Goal: Navigation & Orientation: Find specific page/section

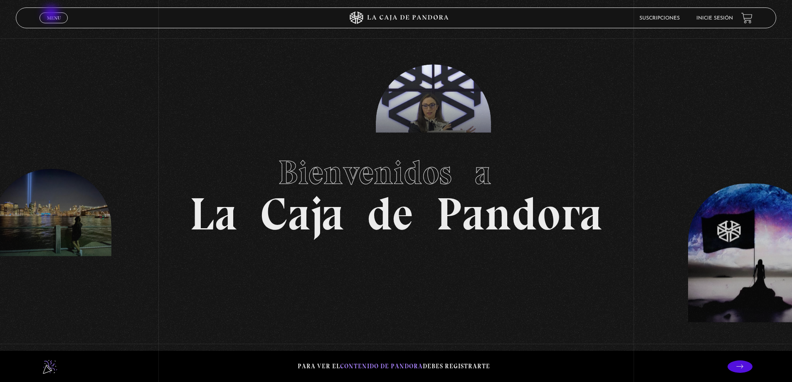
click at [52, 15] on link "Menu Cerrar" at bounding box center [53, 17] width 28 height 11
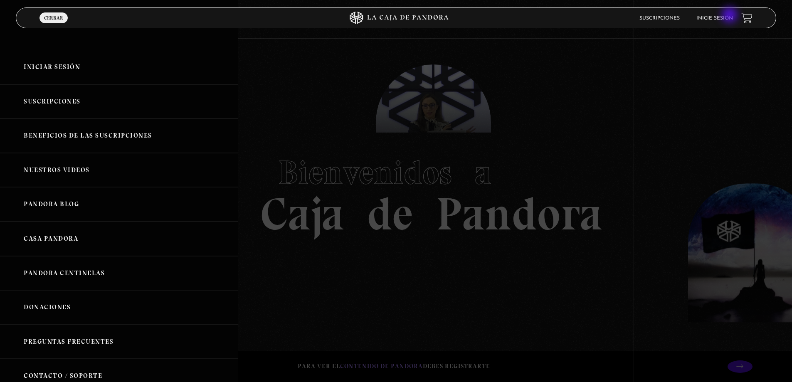
click at [730, 15] on li "Inicie sesión" at bounding box center [714, 18] width 37 height 13
click at [733, 20] on link "Inicie sesión" at bounding box center [714, 18] width 37 height 5
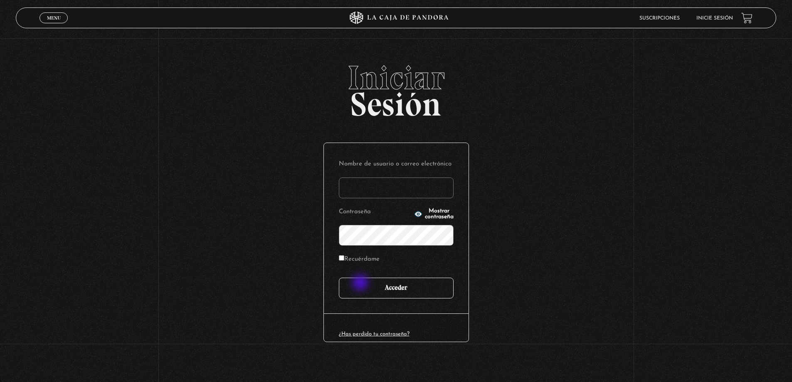
type input "daniiartavia"
drag, startPoint x: 361, startPoint y: 284, endPoint x: 379, endPoint y: 278, distance: 18.4
click at [361, 284] on input "Acceder" at bounding box center [396, 288] width 115 height 21
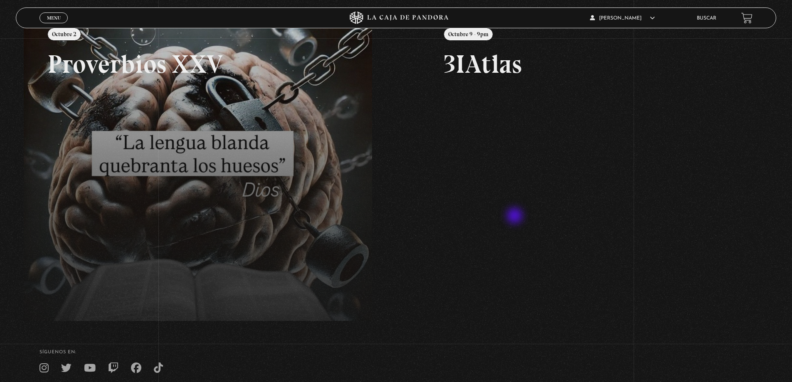
scroll to position [191, 0]
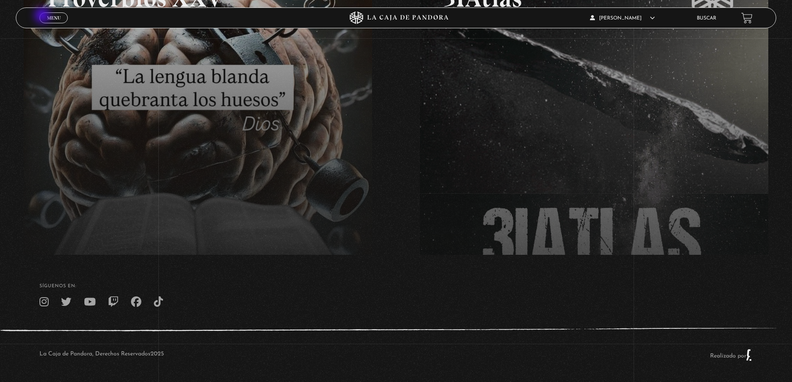
click at [51, 17] on span "Menu" at bounding box center [54, 17] width 14 height 5
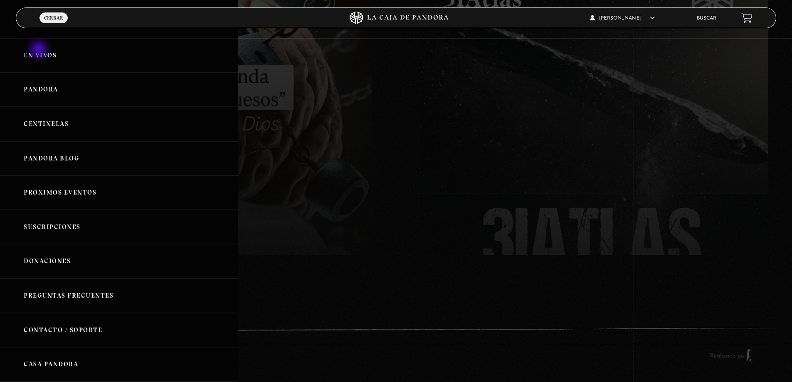
click at [40, 51] on link "En vivos" at bounding box center [119, 55] width 238 height 35
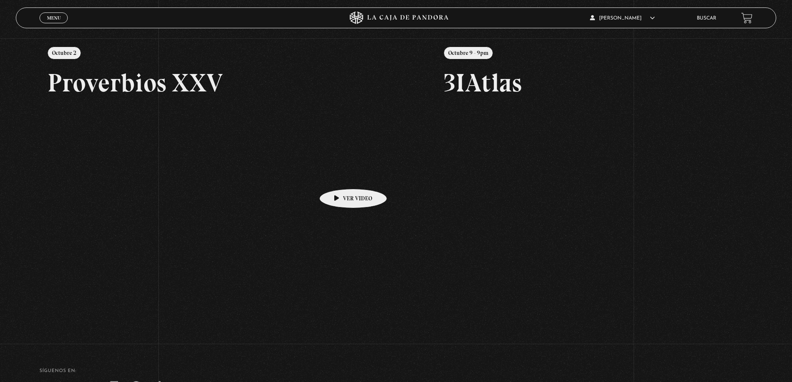
scroll to position [191, 0]
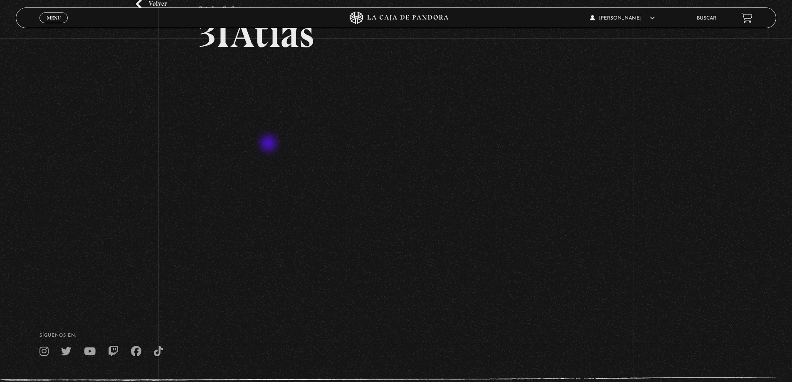
scroll to position [83, 0]
